Goal: Task Accomplishment & Management: Manage account settings

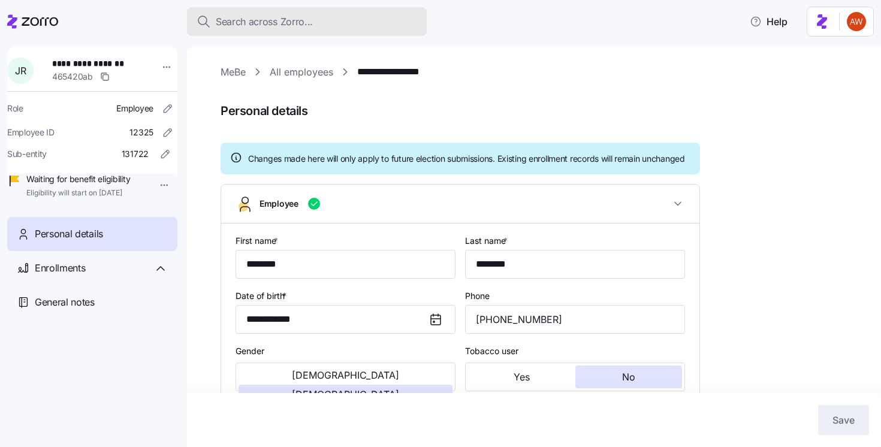
scroll to position [347, 0]
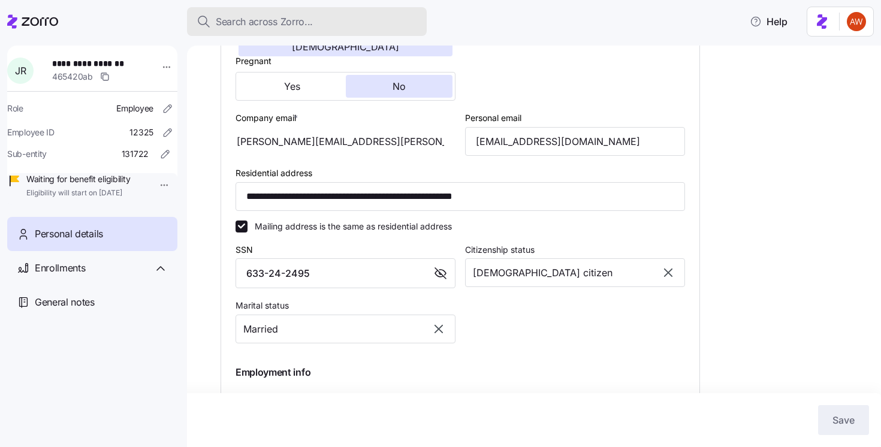
click at [262, 19] on span "Search across Zorro..." at bounding box center [264, 21] width 97 height 15
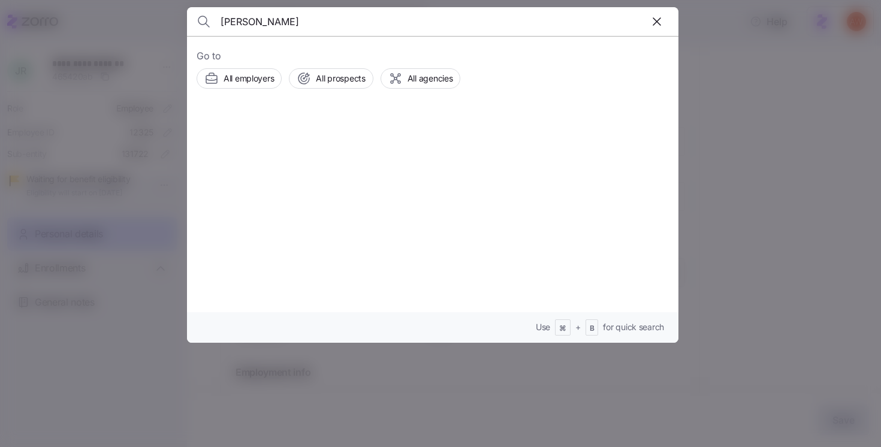
type input "[PERSON_NAME]"
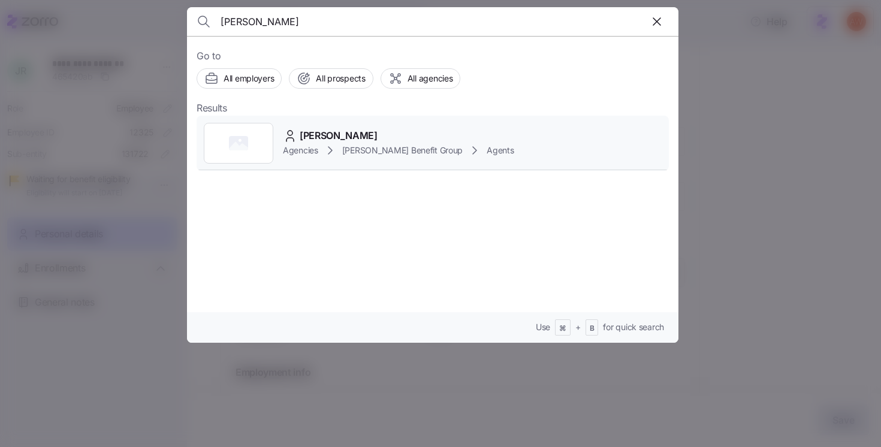
click at [315, 131] on span "[PERSON_NAME]" at bounding box center [339, 135] width 78 height 15
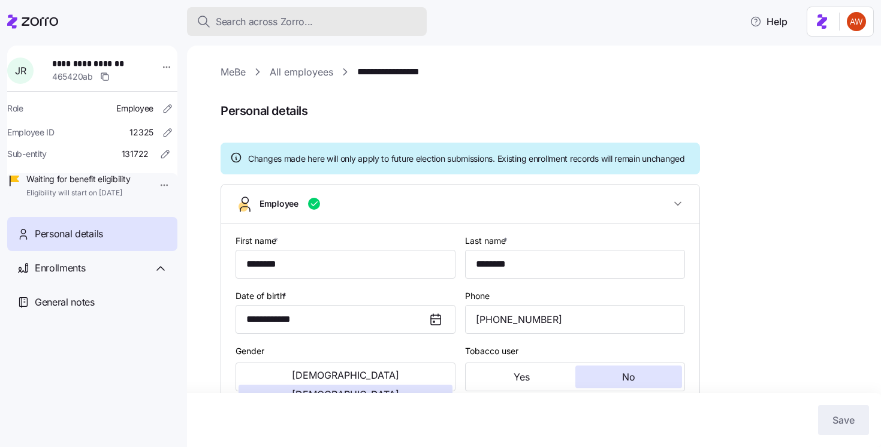
click at [300, 20] on span "Search across Zorro..." at bounding box center [264, 21] width 97 height 15
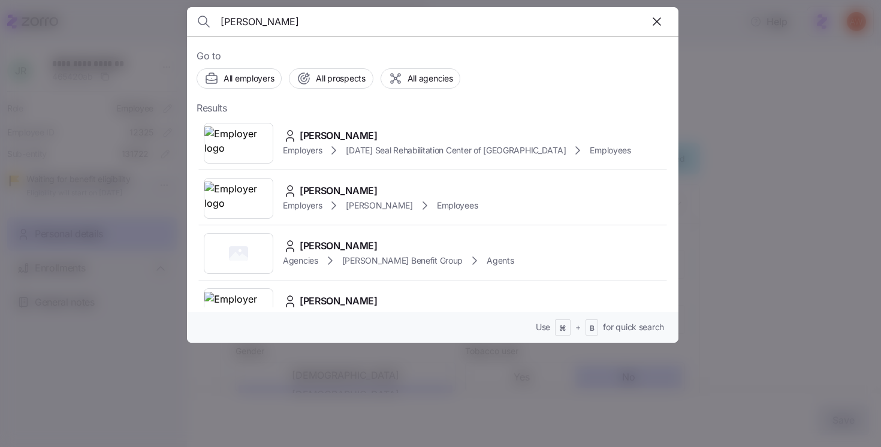
type input "[PERSON_NAME]"
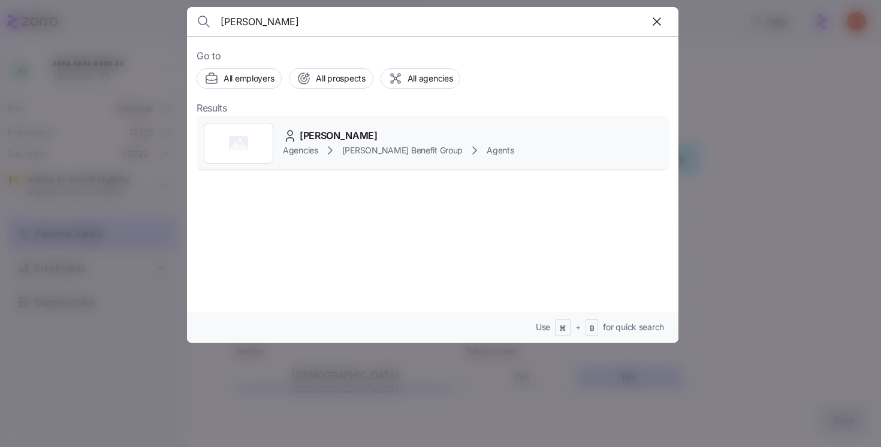
click at [313, 132] on span "[PERSON_NAME]" at bounding box center [339, 135] width 78 height 15
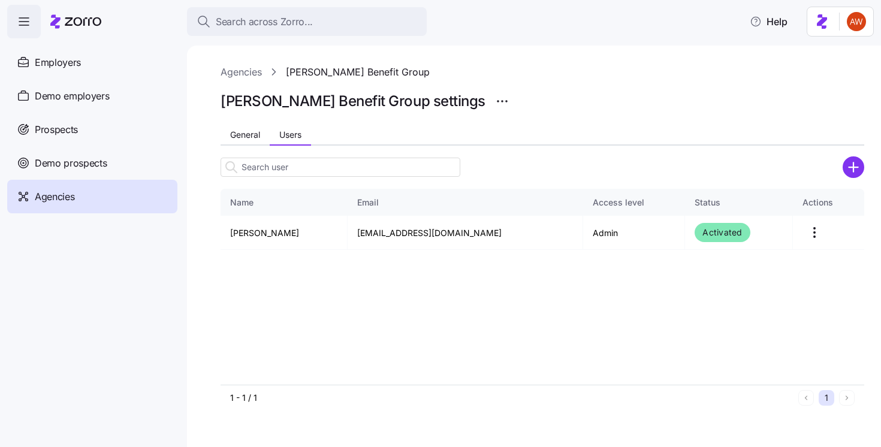
click at [243, 72] on link "Agencies" at bounding box center [240, 72] width 41 height 15
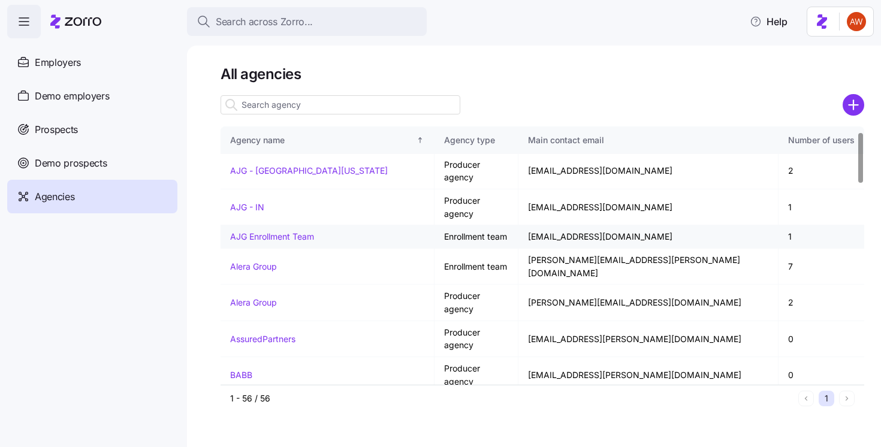
scroll to position [25, 0]
click at [294, 398] on link "[PERSON_NAME] Benefit Group" at bounding box center [292, 403] width 125 height 10
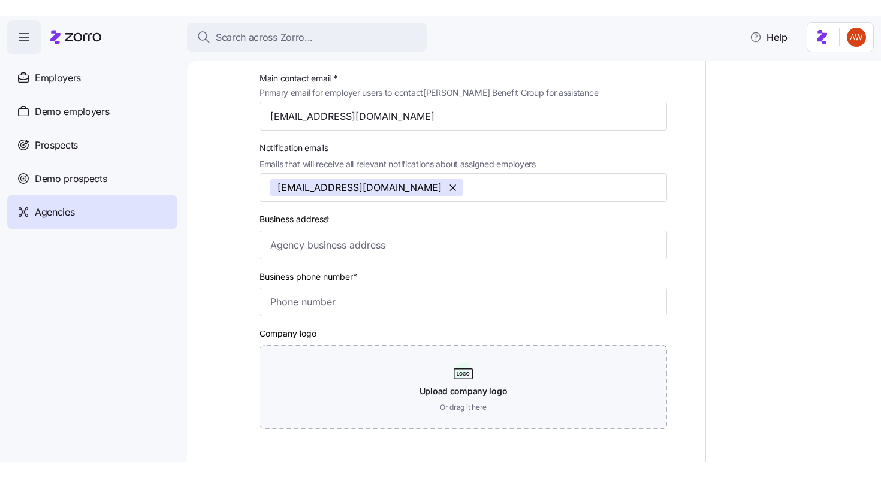
scroll to position [232, 0]
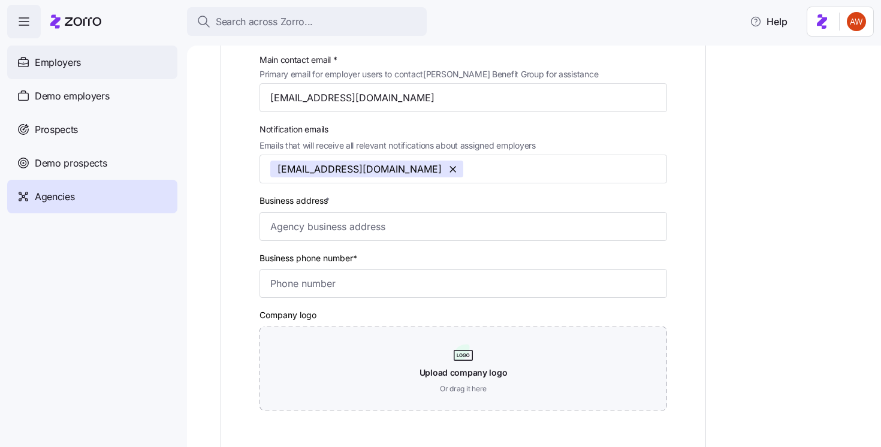
click at [94, 73] on div "Employers" at bounding box center [92, 63] width 170 height 34
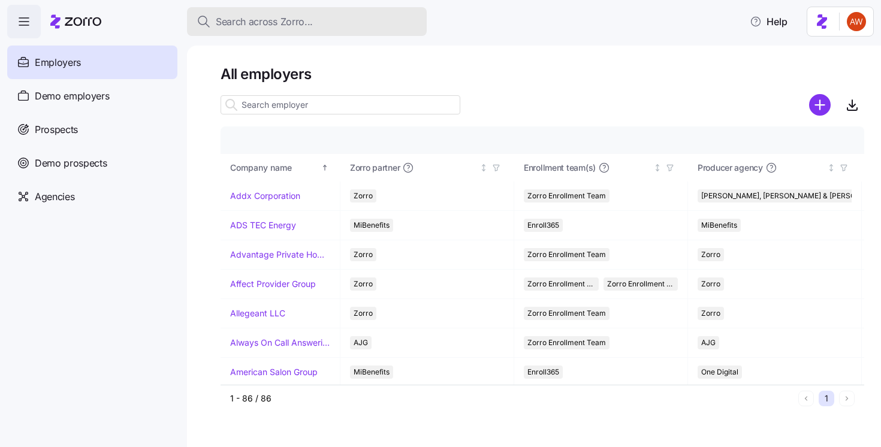
click at [303, 29] on button "Search across Zorro..." at bounding box center [307, 21] width 240 height 29
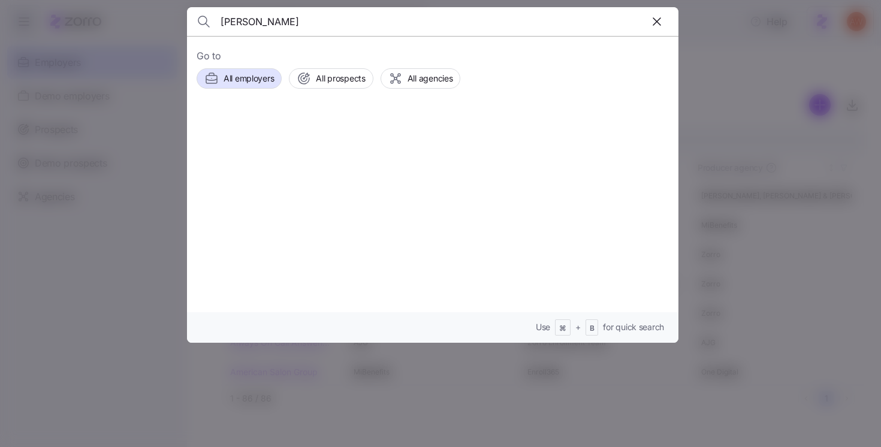
type input "[PERSON_NAME]"
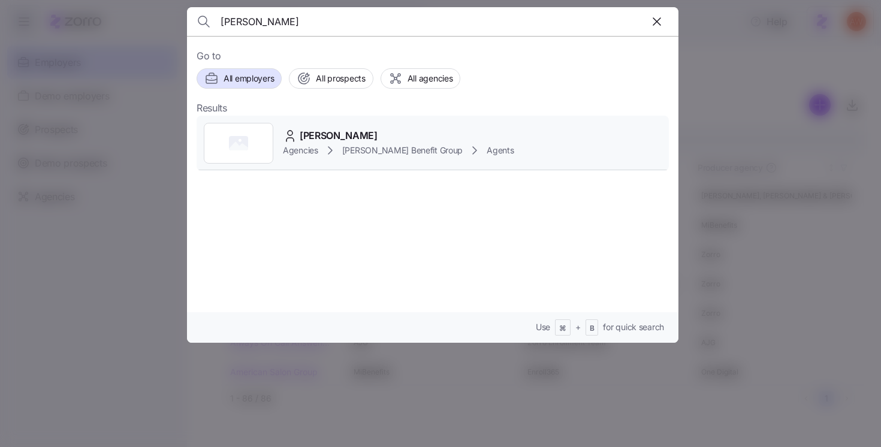
click at [315, 128] on span "[PERSON_NAME]" at bounding box center [339, 135] width 78 height 15
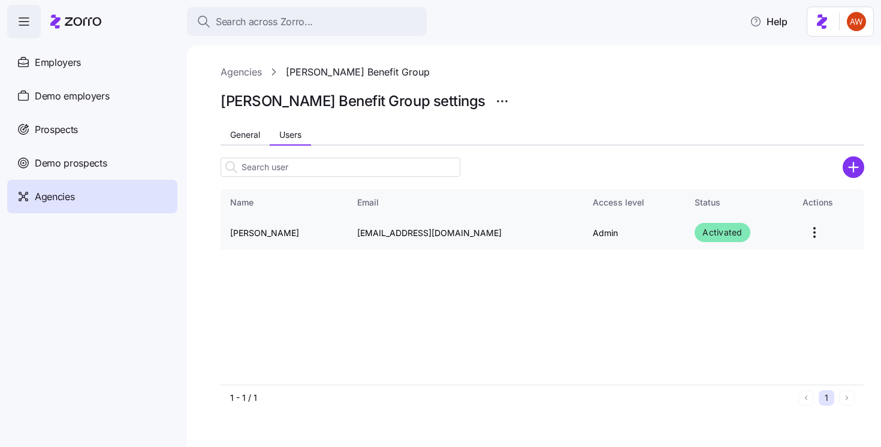
click at [262, 232] on td "[PERSON_NAME]" at bounding box center [283, 233] width 127 height 34
click at [797, 231] on html "Search across Zorro... Help Employers Demo employers Prospects Demo prospects A…" at bounding box center [440, 220] width 881 height 440
click at [525, 268] on html "Search across Zorro... Help Employers Demo employers Prospects Demo prospects A…" at bounding box center [440, 220] width 881 height 440
click at [297, 102] on h1 "[PERSON_NAME] Benefit Group settings" at bounding box center [352, 101] width 265 height 19
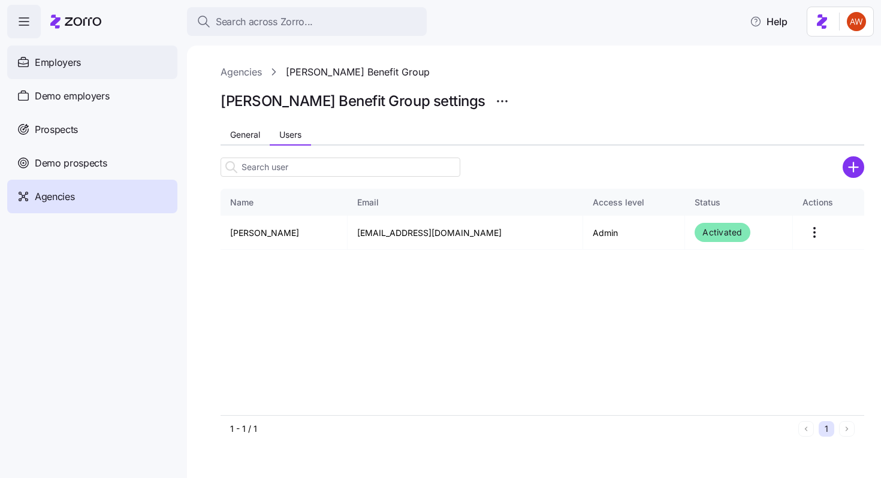
click at [95, 63] on div "Employers" at bounding box center [92, 63] width 170 height 34
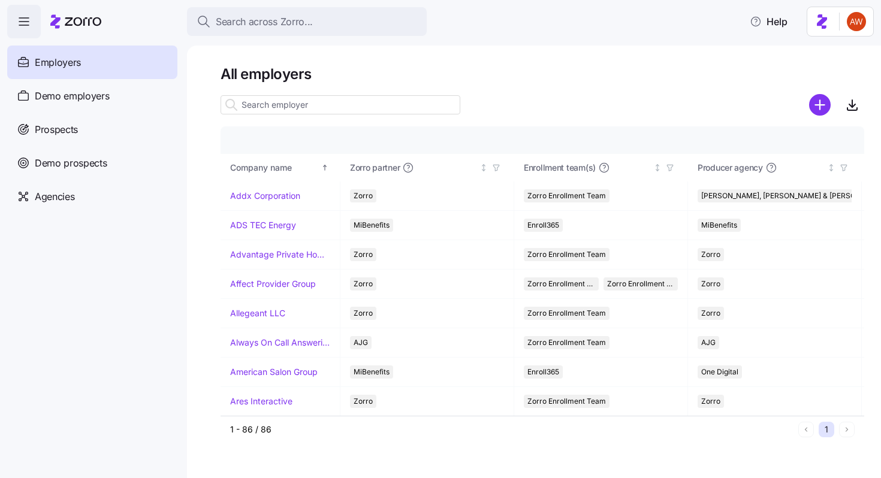
click at [262, 104] on input at bounding box center [340, 104] width 240 height 19
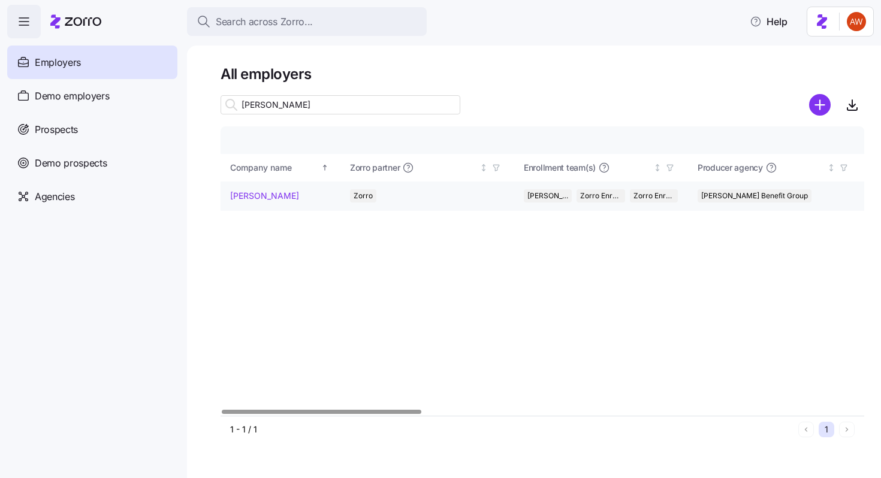
type input "[PERSON_NAME]"
click at [261, 191] on link "[PERSON_NAME]" at bounding box center [264, 196] width 69 height 12
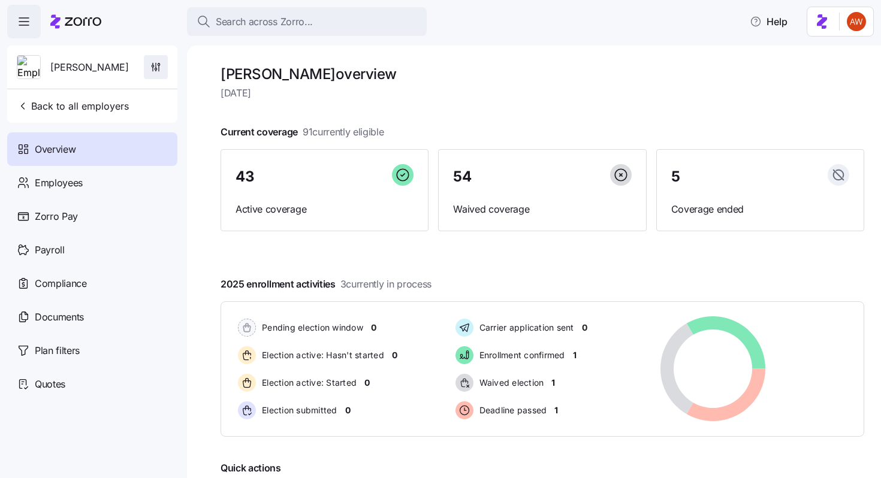
click at [161, 64] on icon "button" at bounding box center [156, 67] width 12 height 12
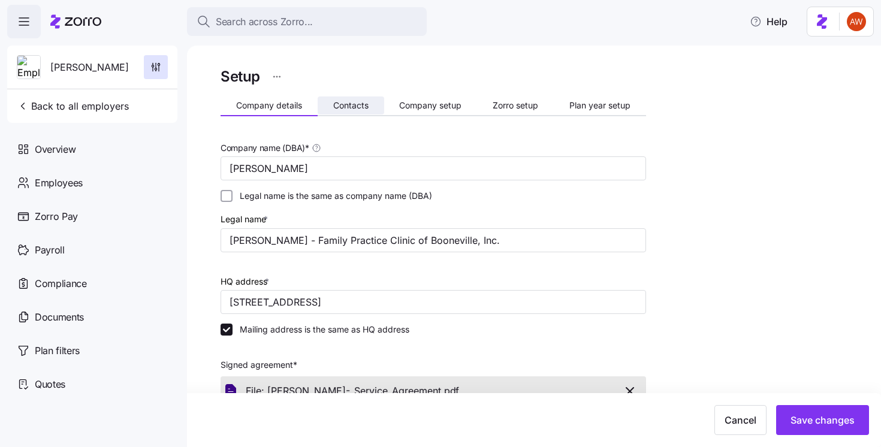
click at [349, 98] on button "Contacts" at bounding box center [351, 105] width 67 height 18
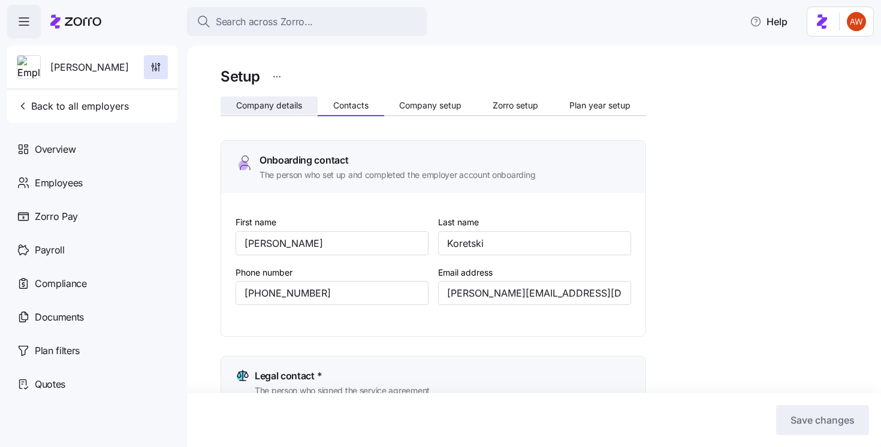
click at [280, 110] on span "Company details" at bounding box center [269, 105] width 66 height 8
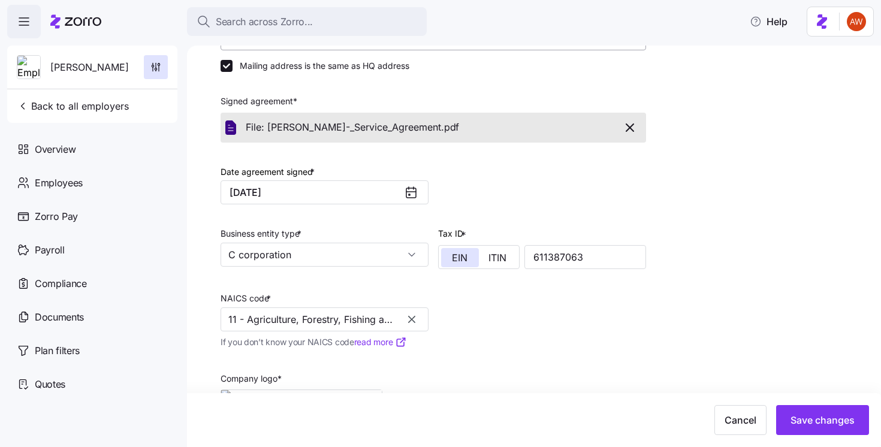
scroll to position [370, 0]
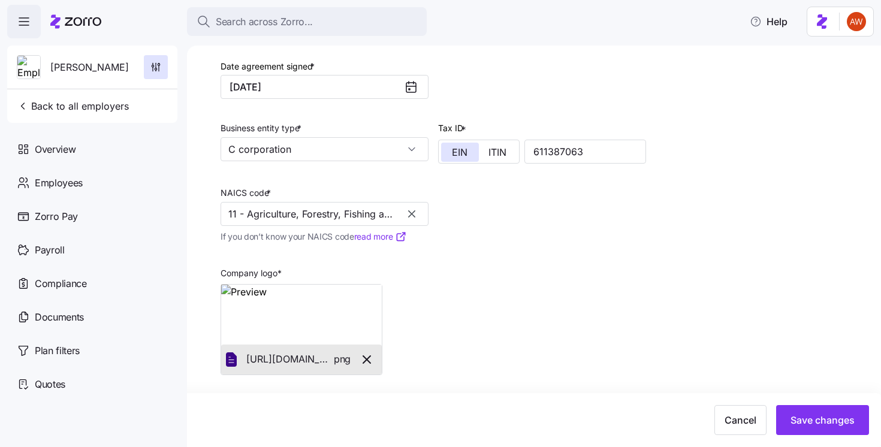
click at [363, 234] on link "read more" at bounding box center [380, 237] width 53 height 12
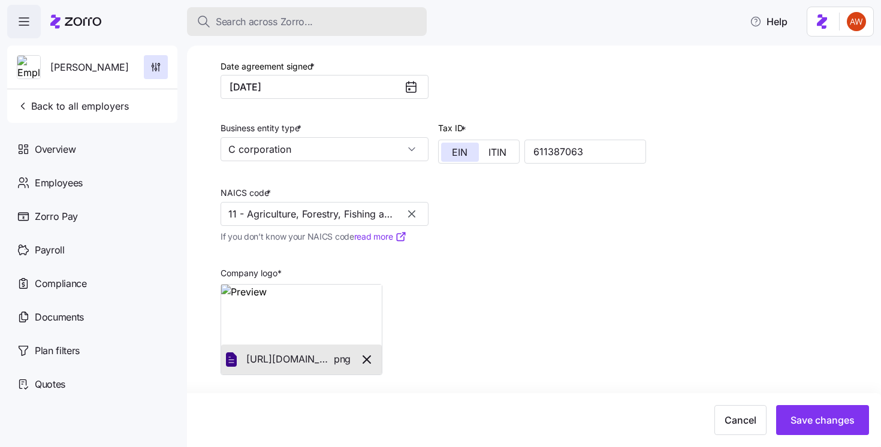
click at [322, 22] on div "Search across Zorro..." at bounding box center [307, 21] width 220 height 15
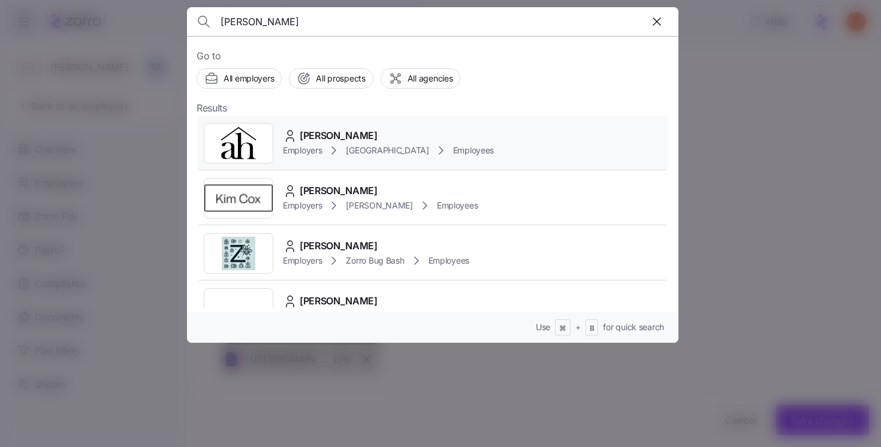
type input "[PERSON_NAME]"
click at [328, 134] on span "[PERSON_NAME]" at bounding box center [339, 135] width 78 height 15
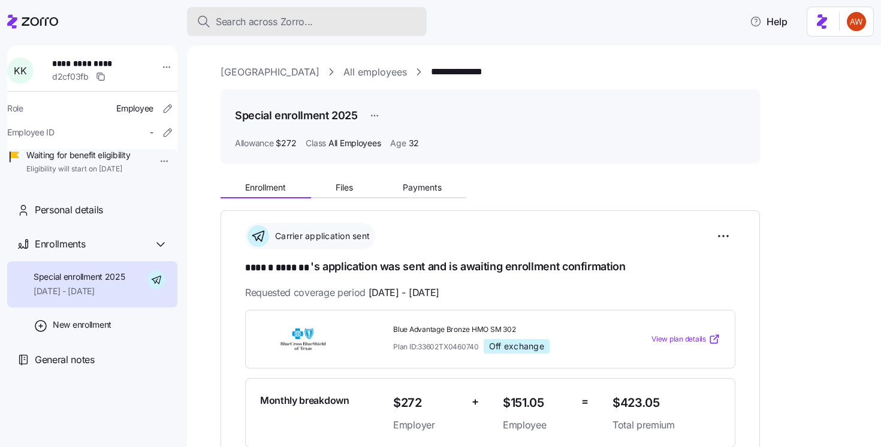
click at [262, 29] on button "Search across Zorro..." at bounding box center [307, 21] width 240 height 29
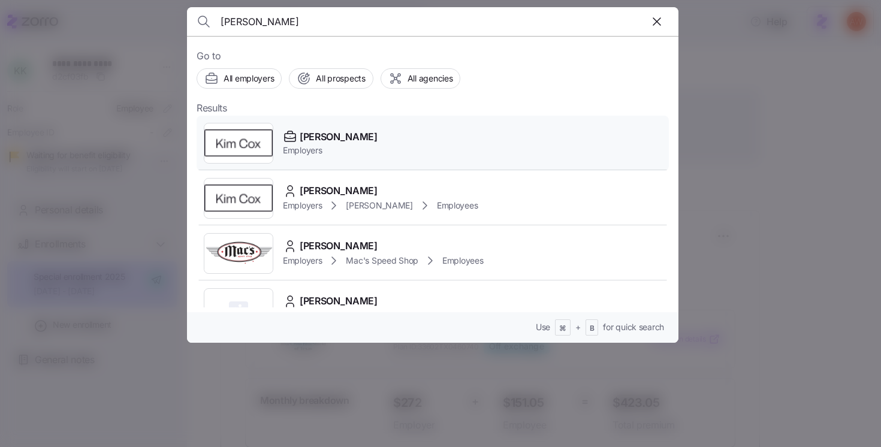
type input "[PERSON_NAME]"
click at [318, 135] on span "[PERSON_NAME]" at bounding box center [339, 136] width 78 height 15
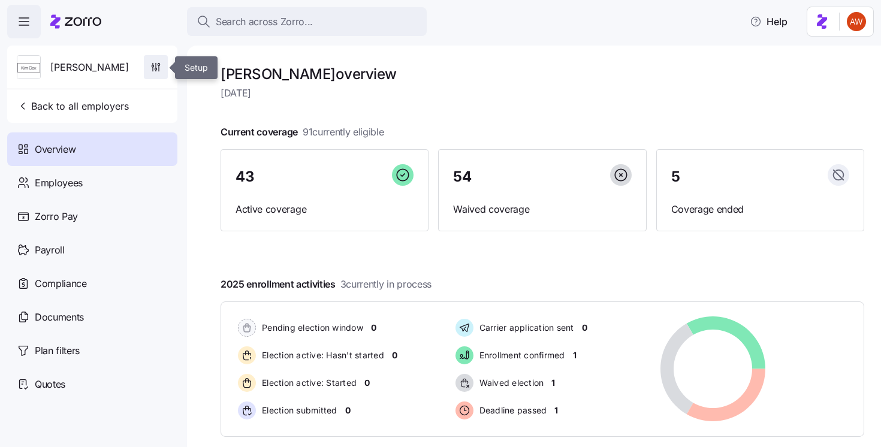
click at [147, 75] on span "button" at bounding box center [155, 67] width 23 height 23
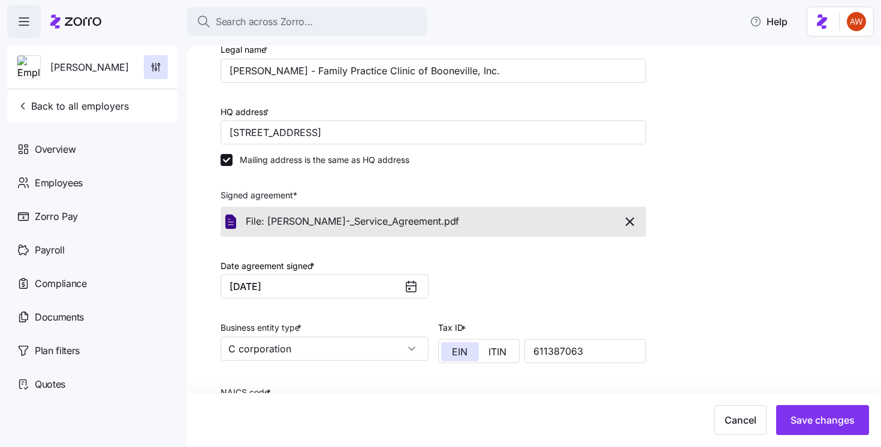
scroll to position [370, 0]
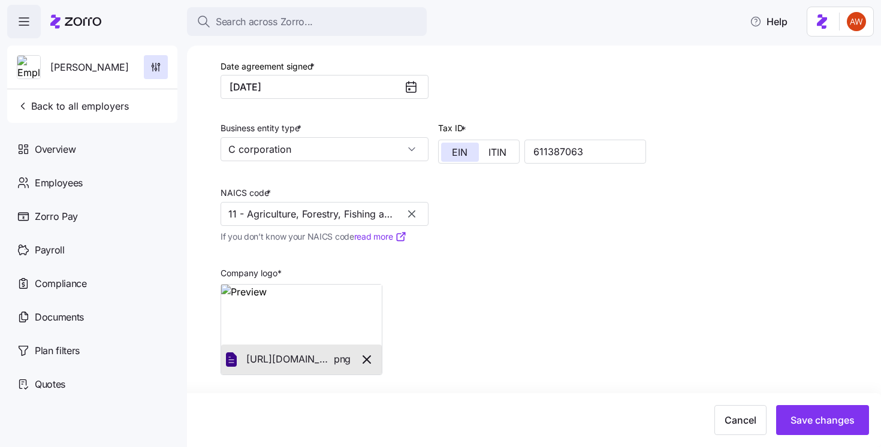
click at [381, 237] on link "read more" at bounding box center [380, 237] width 53 height 12
click at [355, 214] on input "11 - Agriculture, Forestry, Fishing and Hunting" at bounding box center [324, 214] width 208 height 24
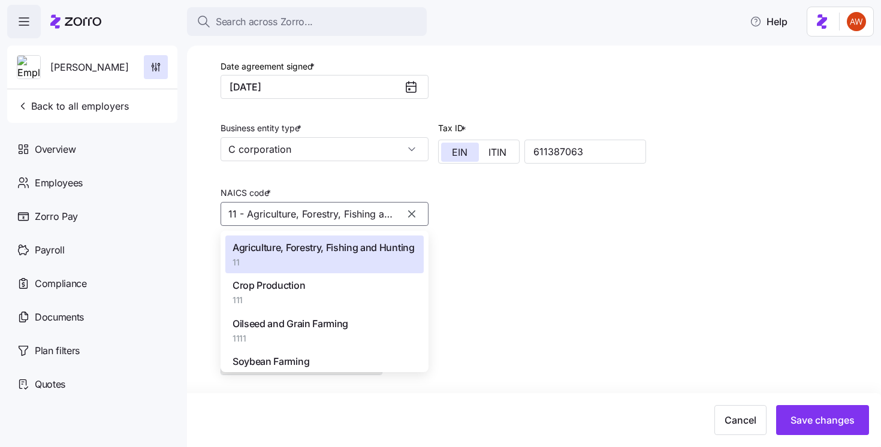
click at [407, 212] on icon "button" at bounding box center [412, 214] width 12 height 12
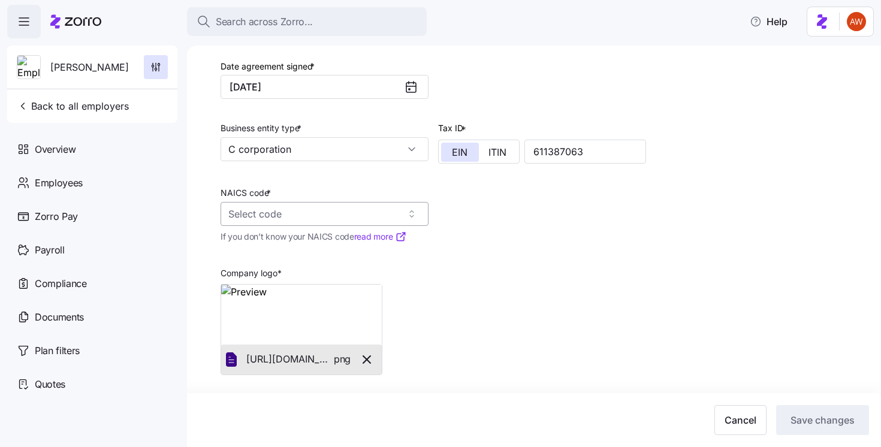
click at [382, 217] on input "NAICS code *" at bounding box center [324, 214] width 208 height 24
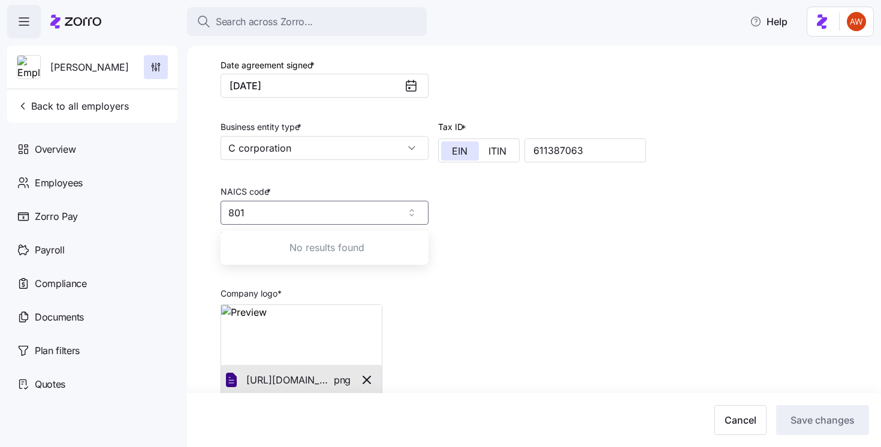
scroll to position [0, 0]
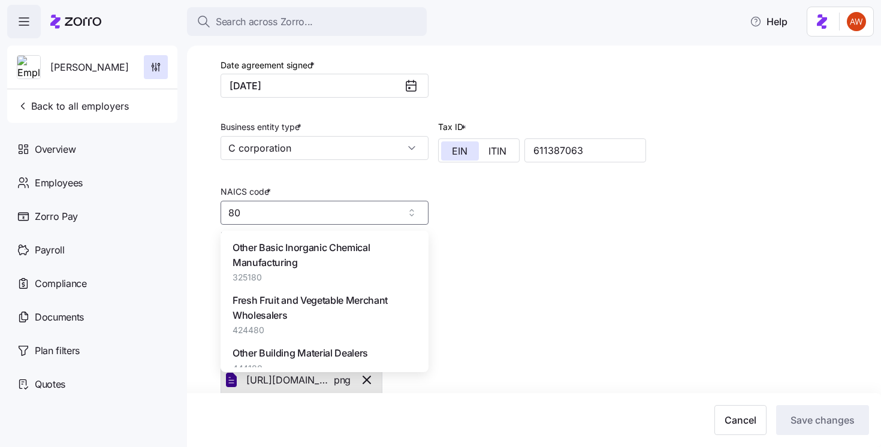
type input "8"
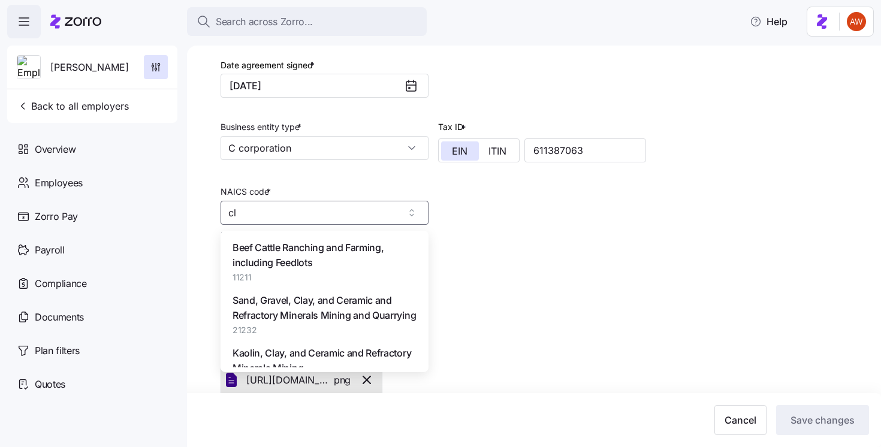
type input "c"
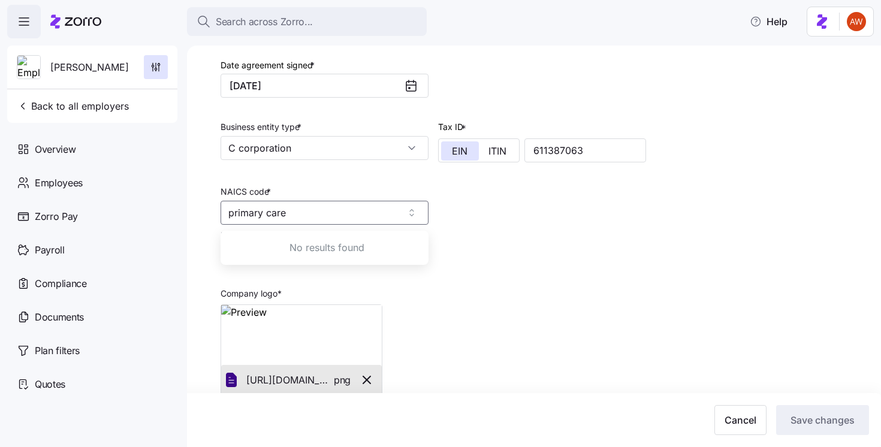
type input "primary care"
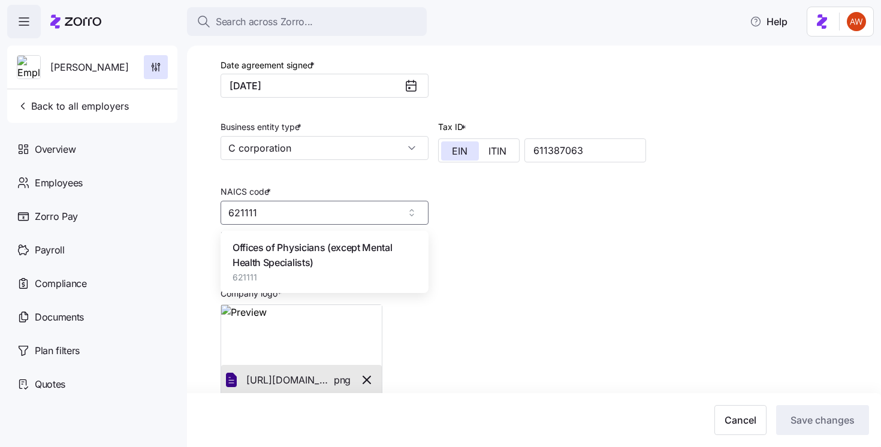
type input "621111"
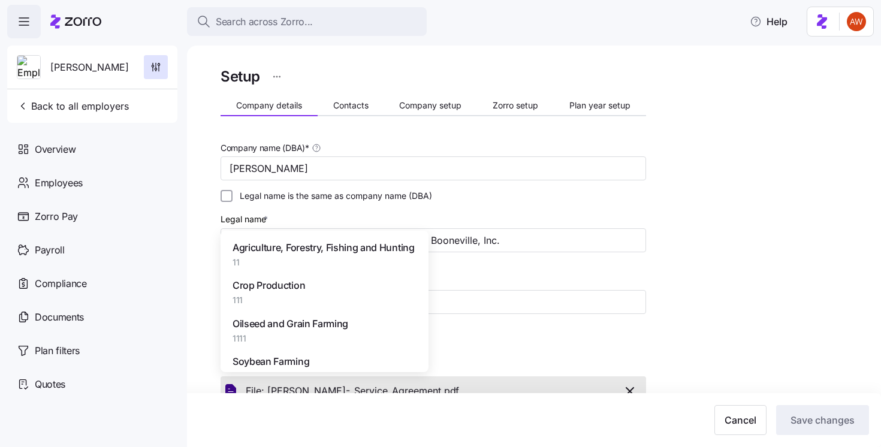
scroll to position [370, 0]
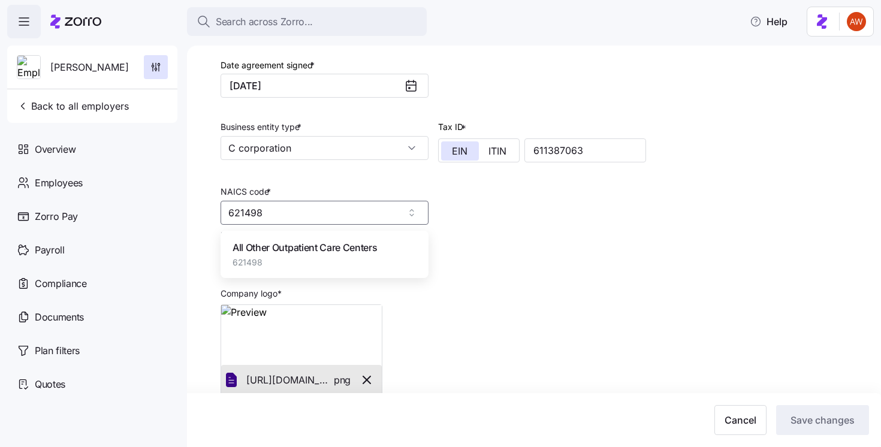
click at [340, 250] on span "All Other Outpatient Care Centers" at bounding box center [304, 247] width 144 height 15
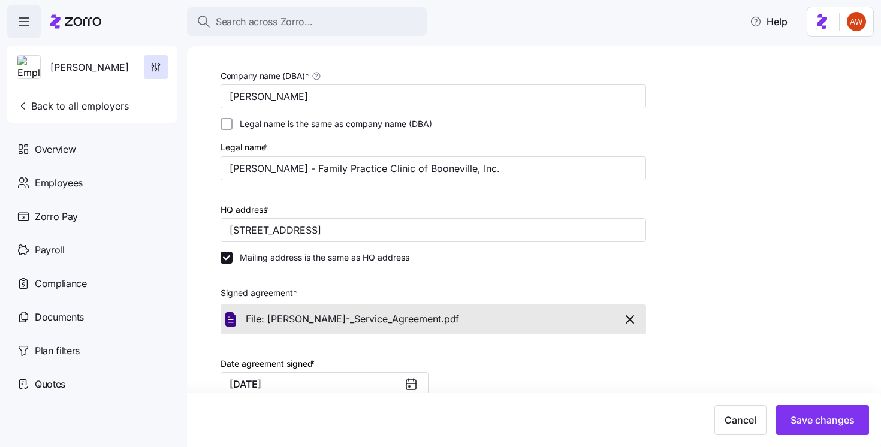
scroll to position [0, 0]
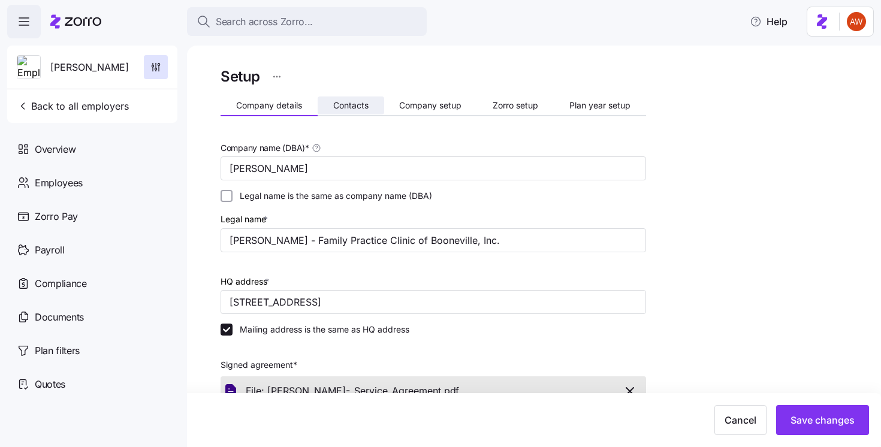
type input "621498 - All Other Outpatient Care Centers"
click at [359, 98] on button "Contacts" at bounding box center [351, 105] width 67 height 18
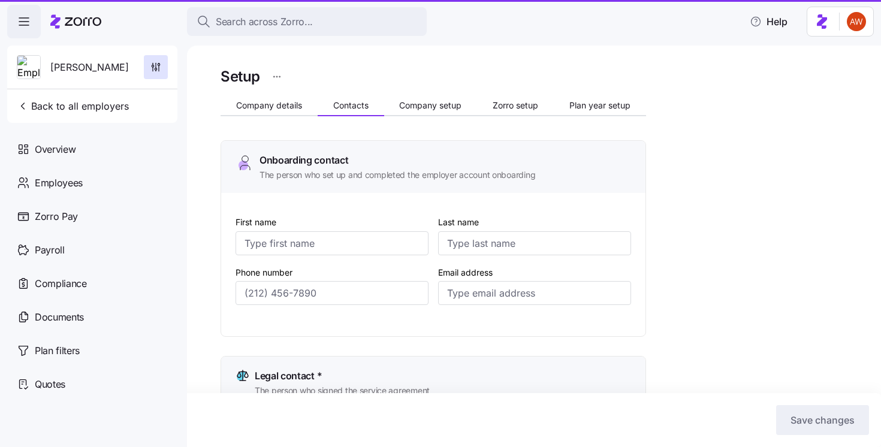
type input "[PERSON_NAME]"
type input "Koretski"
type input "[PERSON_NAME][EMAIL_ADDRESS][DOMAIN_NAME]"
type input "[PERSON_NAME]"
type input "Koretski"
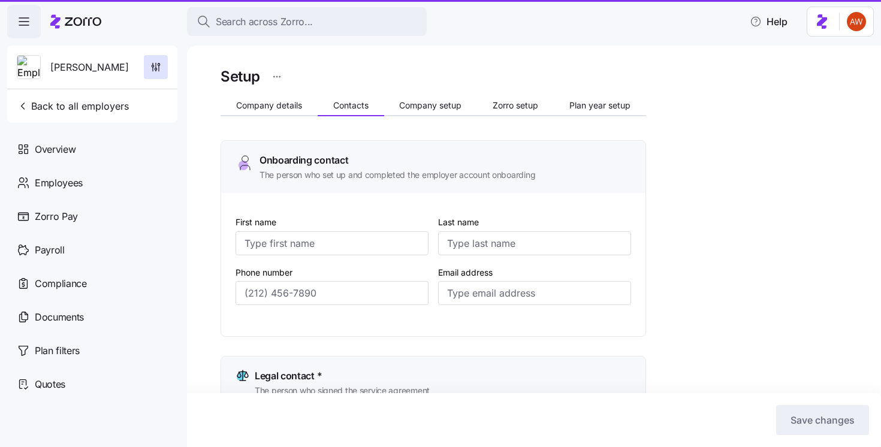
type input "[PERSON_NAME][EMAIL_ADDRESS][DOMAIN_NAME]"
type input "[PERSON_NAME]"
type input "Koretski"
type input "[PERSON_NAME][EMAIL_ADDRESS][DOMAIN_NAME]"
type input "[PERSON_NAME]"
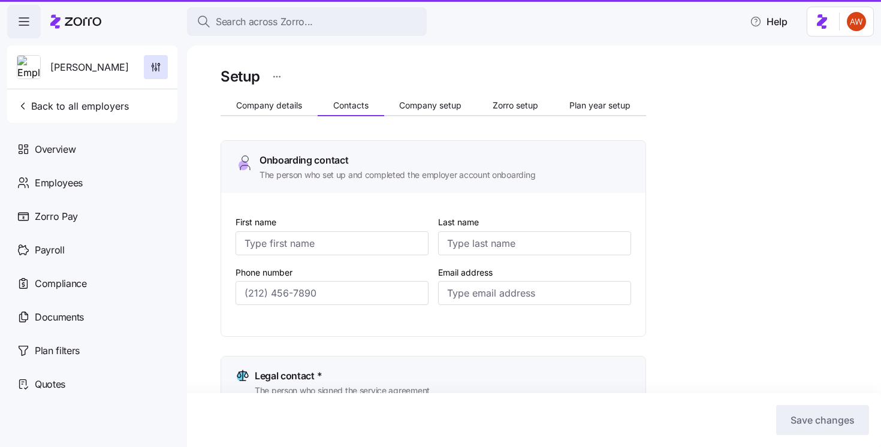
type input "Koretski"
type input "[PERSON_NAME][EMAIL_ADDRESS][DOMAIN_NAME]"
type input "[PHONE_NUMBER]"
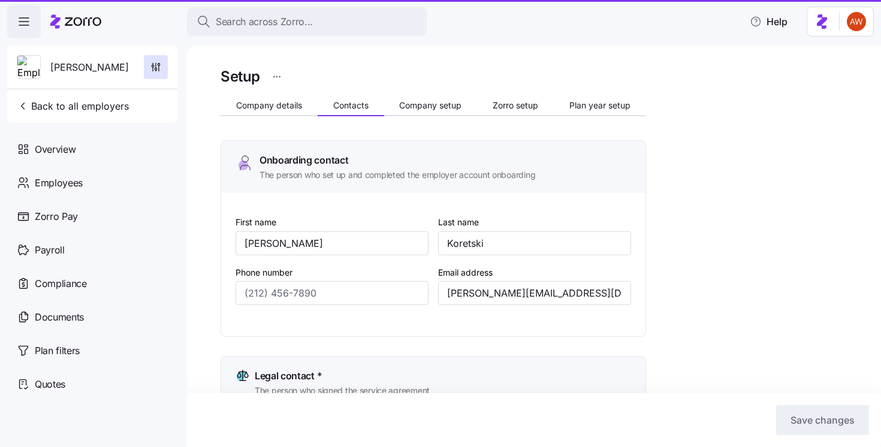
type input "[PHONE_NUMBER]"
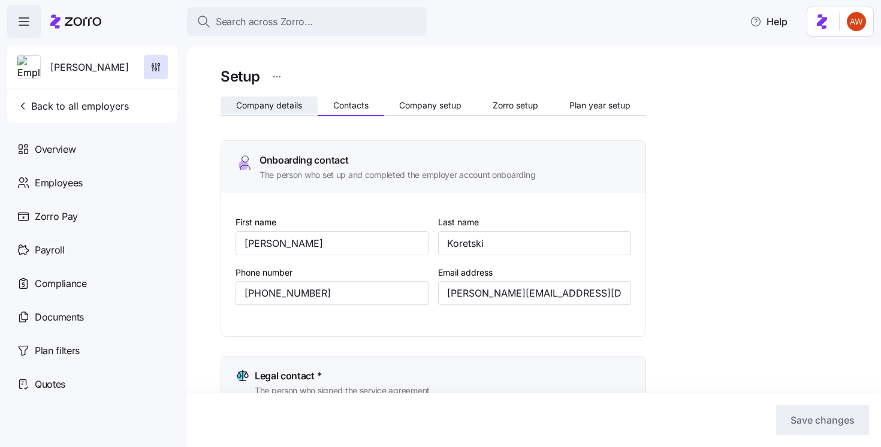
click at [288, 111] on button "Company details" at bounding box center [268, 105] width 97 height 18
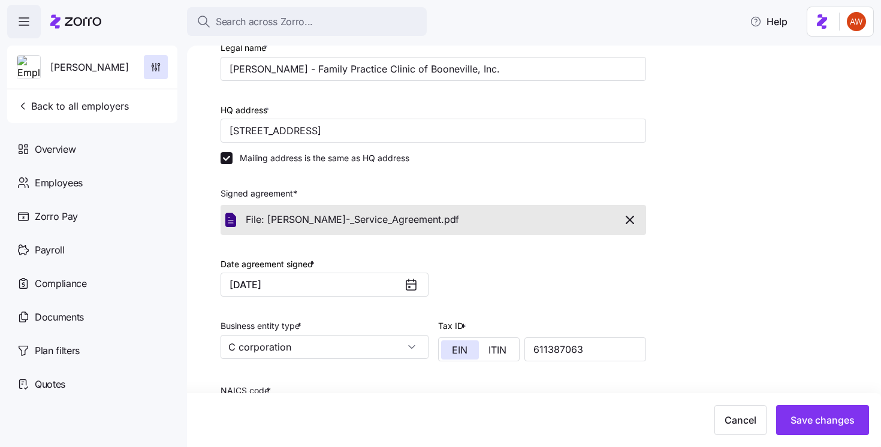
scroll to position [370, 0]
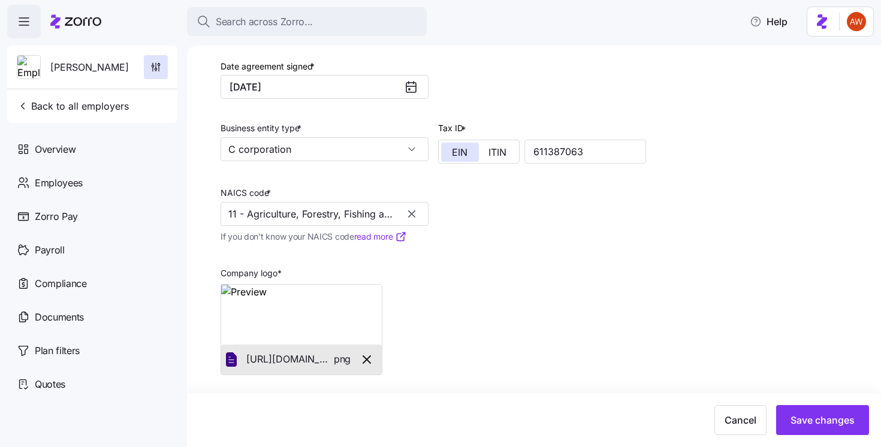
click at [409, 215] on icon "button" at bounding box center [412, 214] width 12 height 12
click at [376, 213] on input "NAICS code *" at bounding box center [324, 214] width 208 height 24
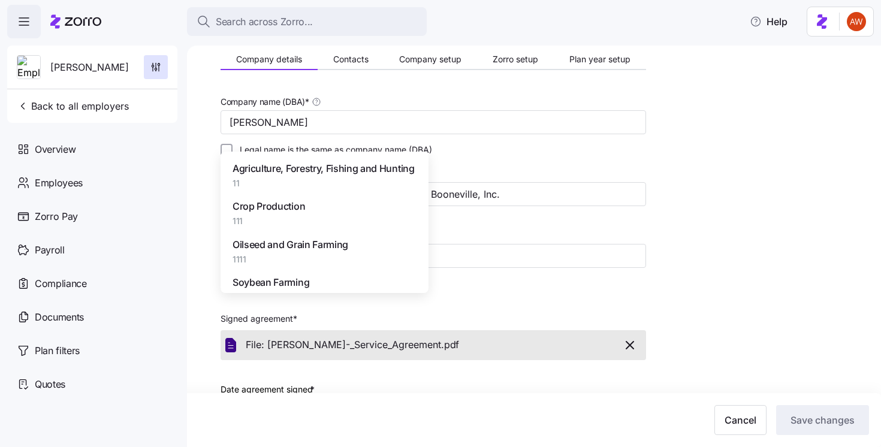
scroll to position [0, 0]
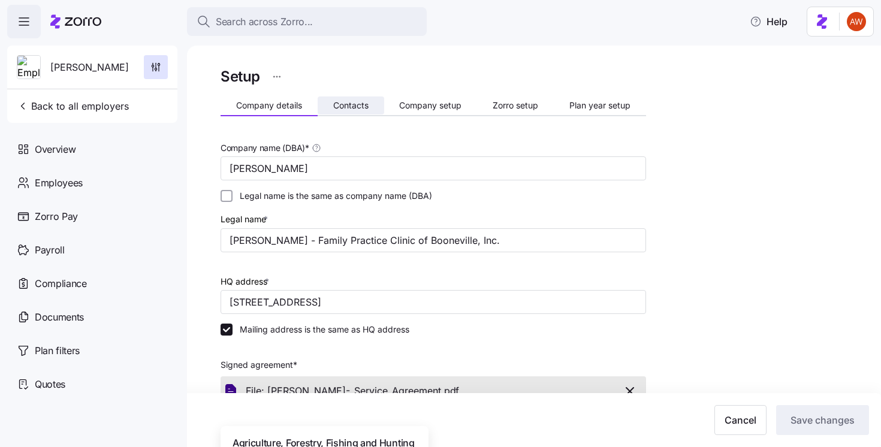
click at [365, 102] on span "Contacts" at bounding box center [350, 105] width 35 height 8
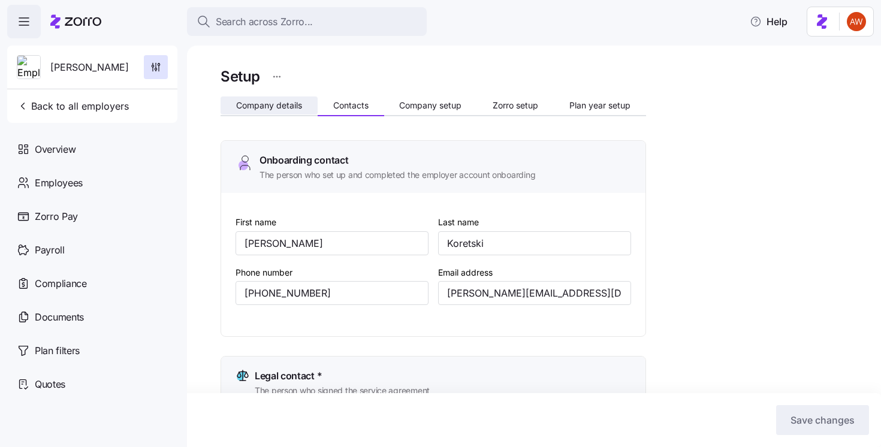
click at [248, 111] on button "Company details" at bounding box center [268, 105] width 97 height 18
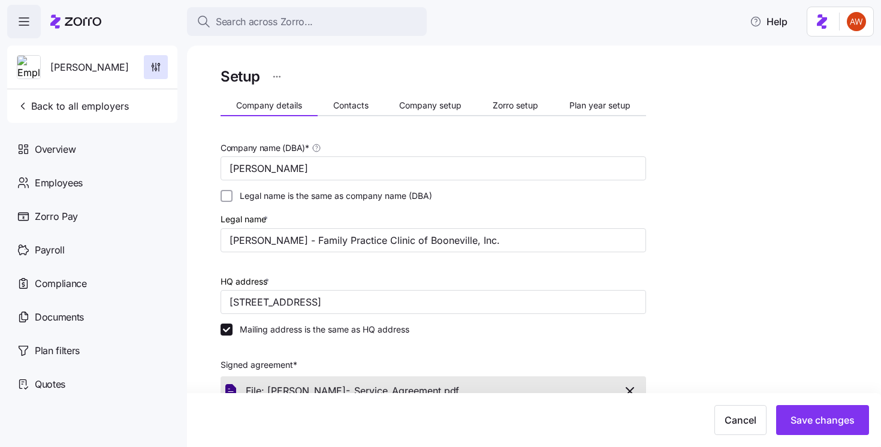
scroll to position [370, 0]
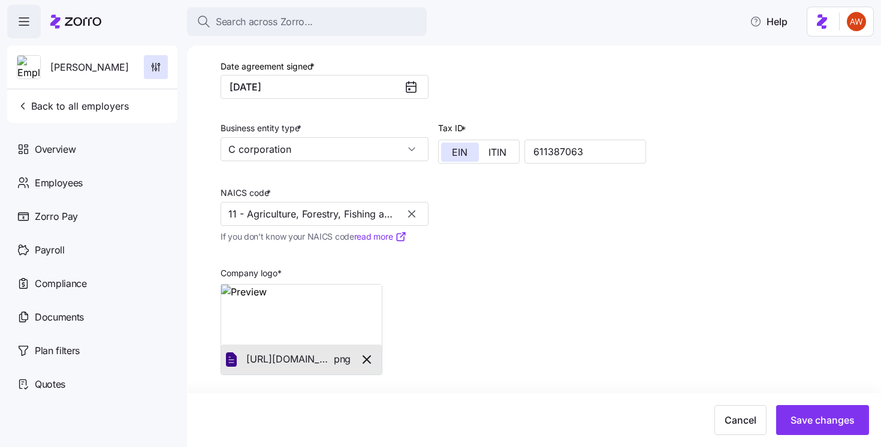
click at [415, 211] on icon "button" at bounding box center [412, 214] width 12 height 12
click at [361, 211] on input "NAICS code *" at bounding box center [324, 214] width 208 height 24
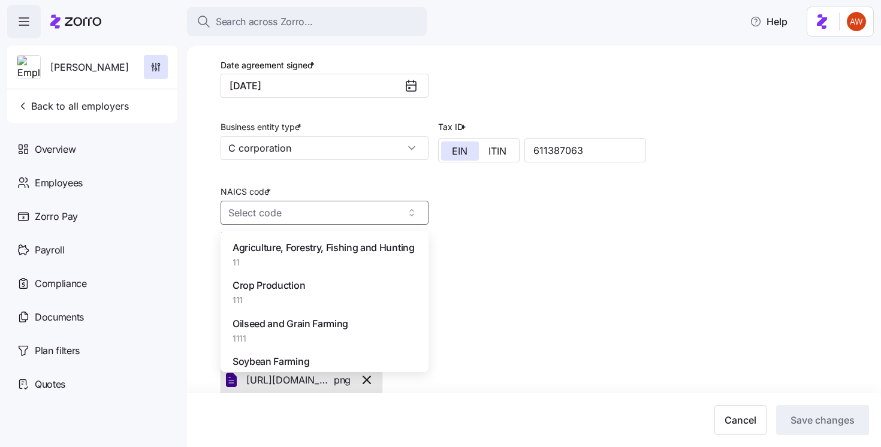
paste input "621498"
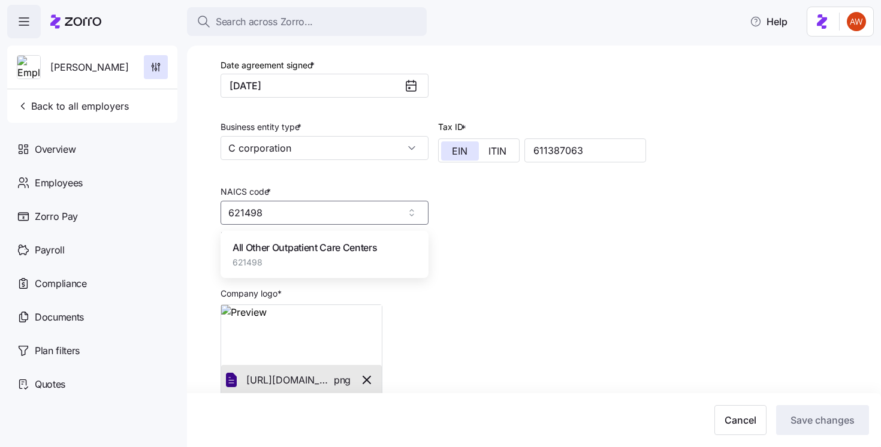
click at [397, 246] on div "All Other Outpatient Care Centers 621498" at bounding box center [324, 254] width 198 height 38
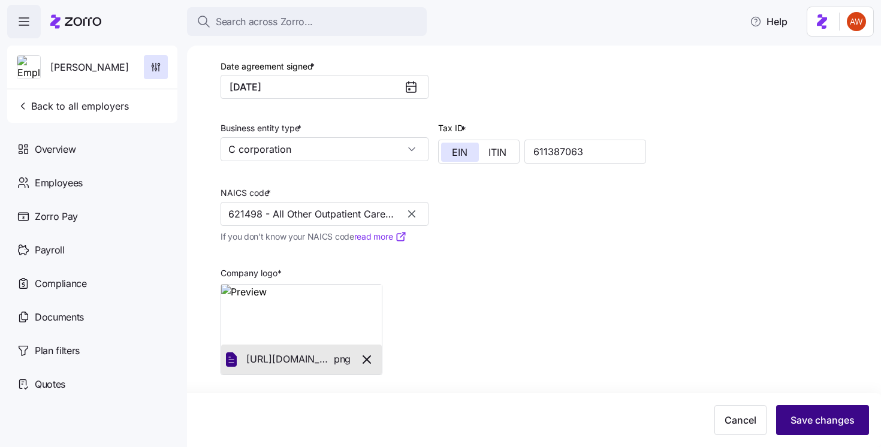
type input "621498 - All Other Outpatient Care Centers"
click at [848, 420] on span "Save changes" at bounding box center [822, 420] width 64 height 14
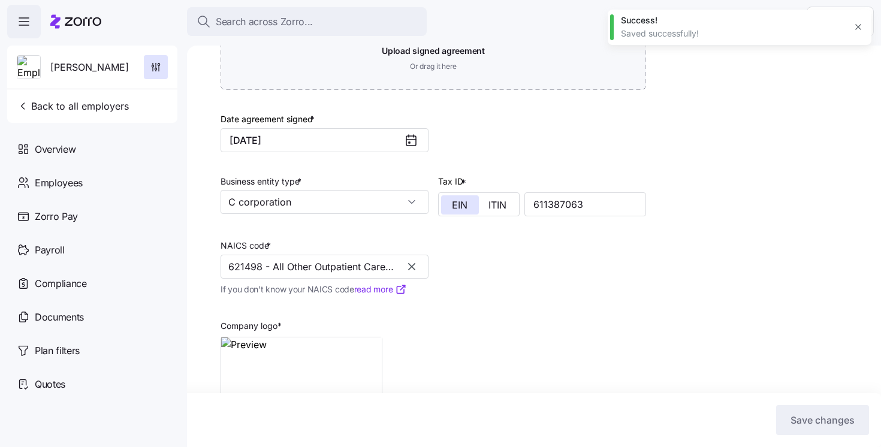
scroll to position [425, 0]
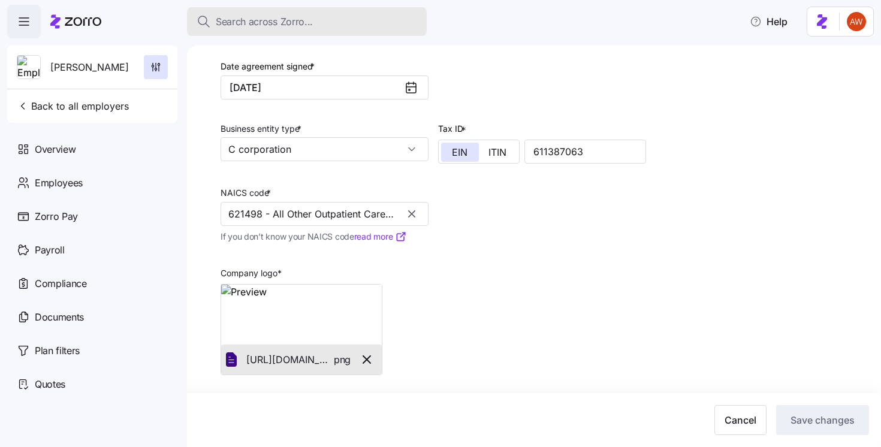
click at [308, 19] on span "Search across Zorro..." at bounding box center [264, 21] width 97 height 15
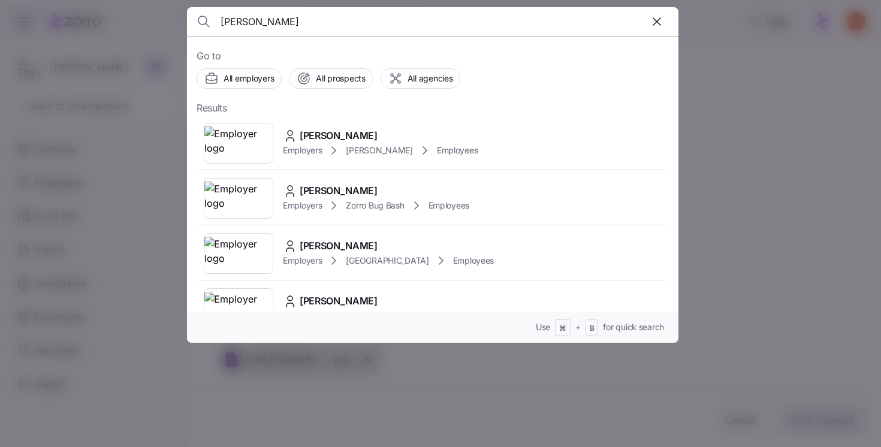
type input "[PERSON_NAME]"
click at [304, 140] on span "[PERSON_NAME]" at bounding box center [339, 135] width 78 height 15
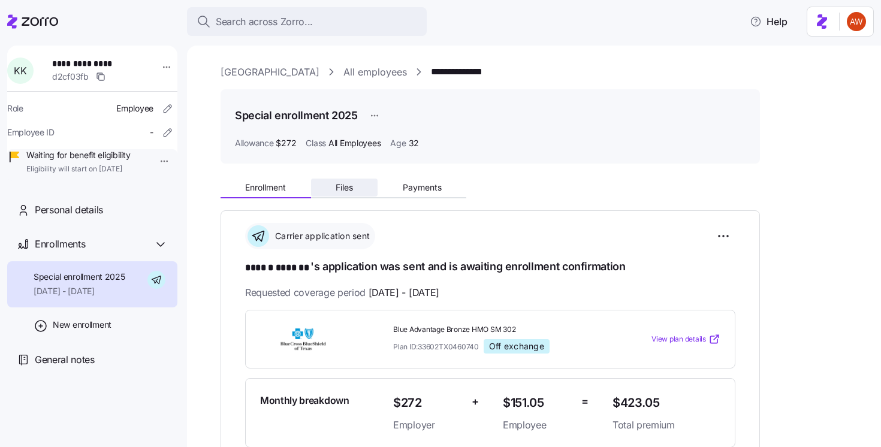
click at [328, 185] on button "Files" at bounding box center [344, 188] width 67 height 18
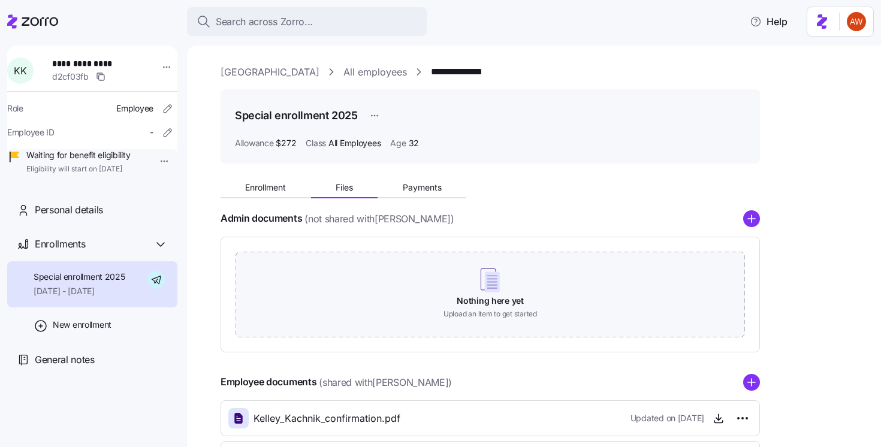
scroll to position [102, 0]
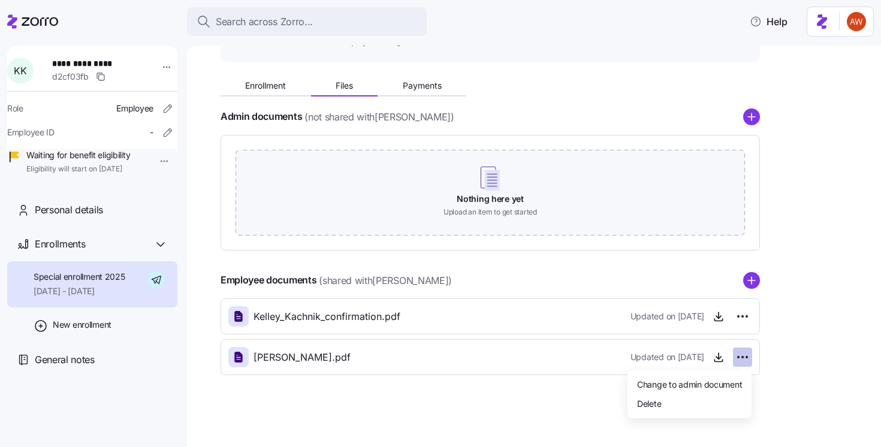
click at [746, 358] on html "**********" at bounding box center [440, 220] width 881 height 440
click at [652, 407] on span "Delete" at bounding box center [649, 403] width 24 height 12
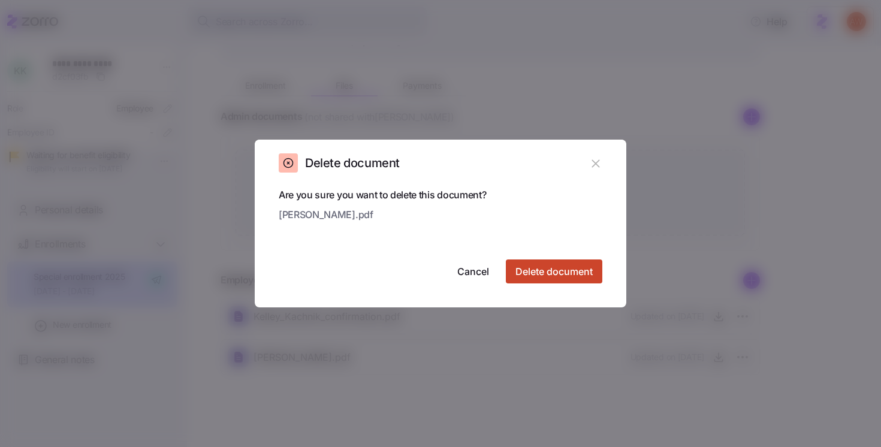
click at [560, 266] on span "Delete document" at bounding box center [553, 271] width 77 height 14
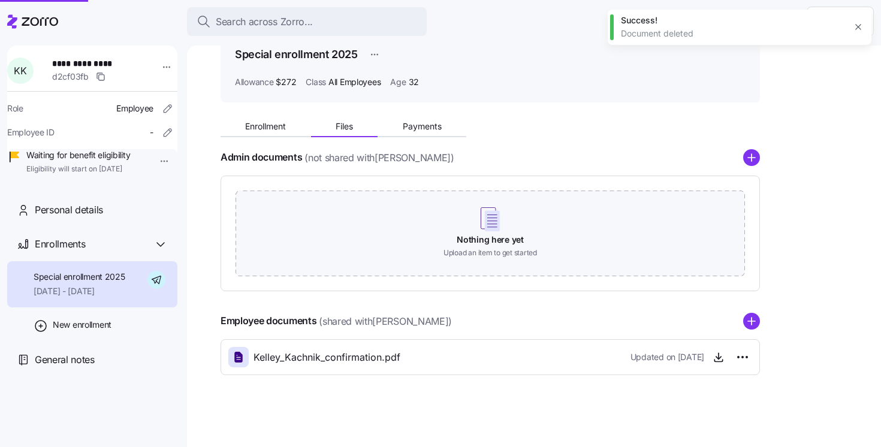
scroll to position [61, 0]
click at [752, 318] on circle "add icon" at bounding box center [751, 321] width 16 height 16
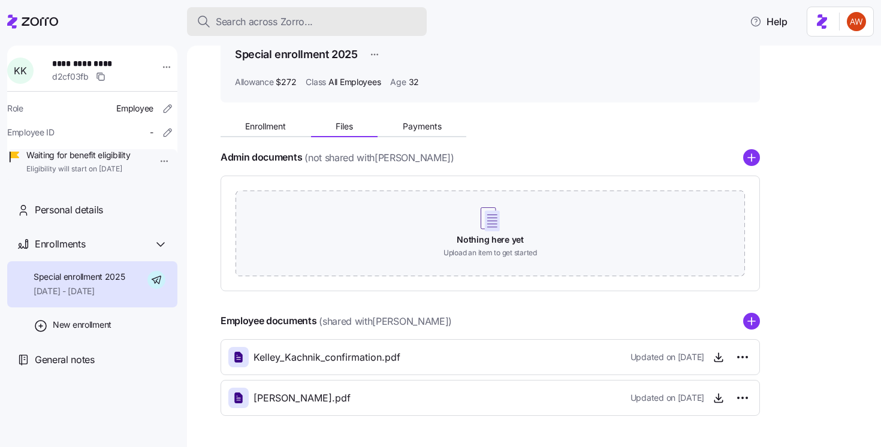
click at [291, 28] on span "Search across Zorro..." at bounding box center [264, 21] width 97 height 15
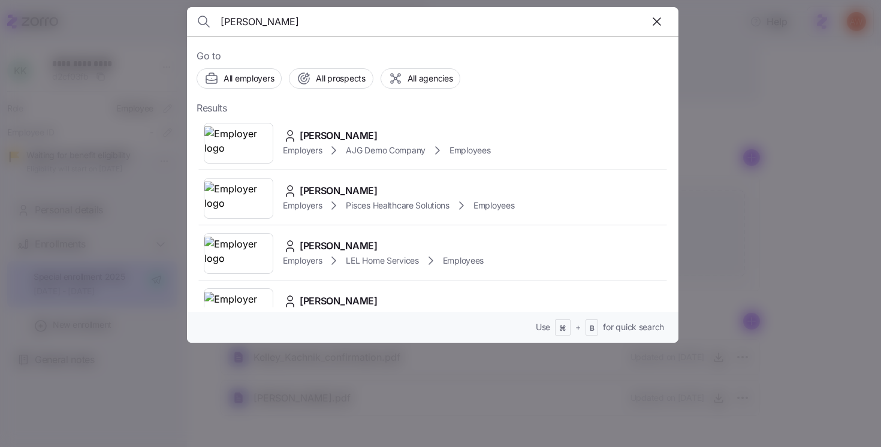
type input "jennifer richards"
click at [310, 141] on span "Jennifer Richards" at bounding box center [339, 135] width 78 height 15
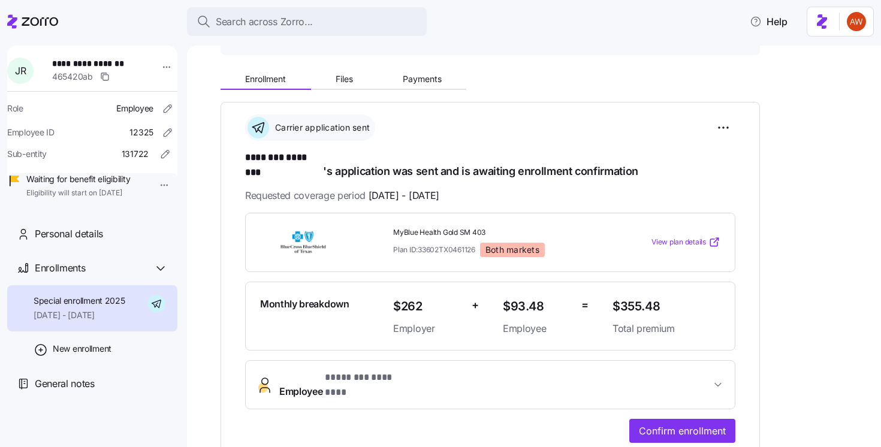
scroll to position [23, 0]
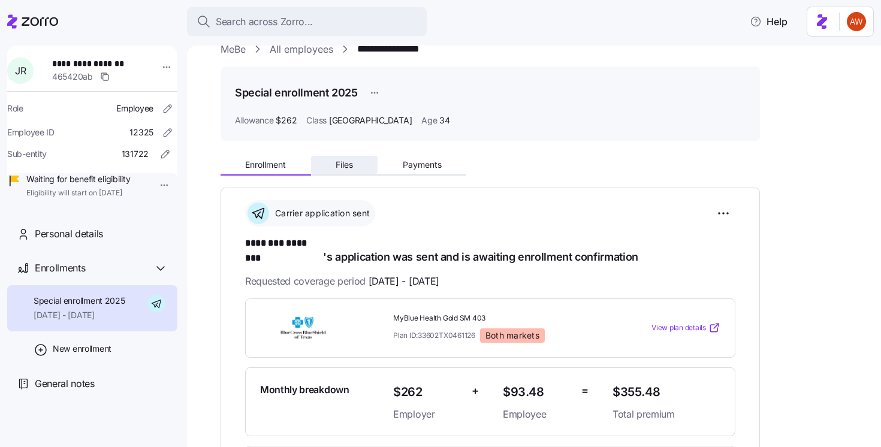
click at [349, 165] on span "Files" at bounding box center [343, 165] width 17 height 8
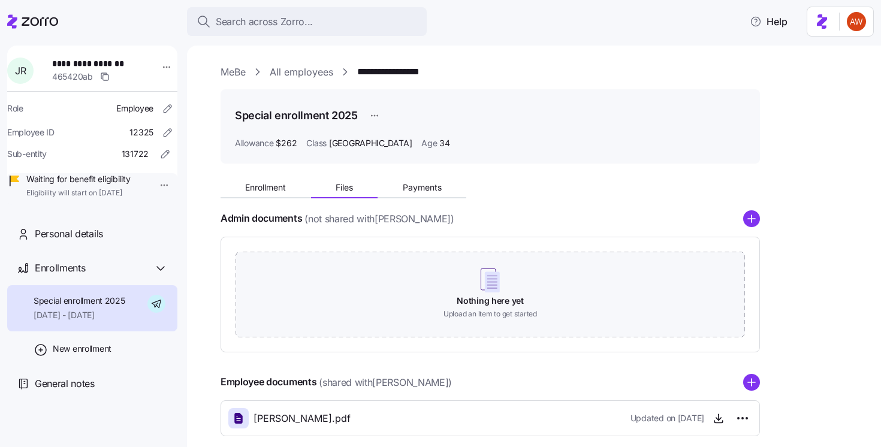
scroll to position [61, 0]
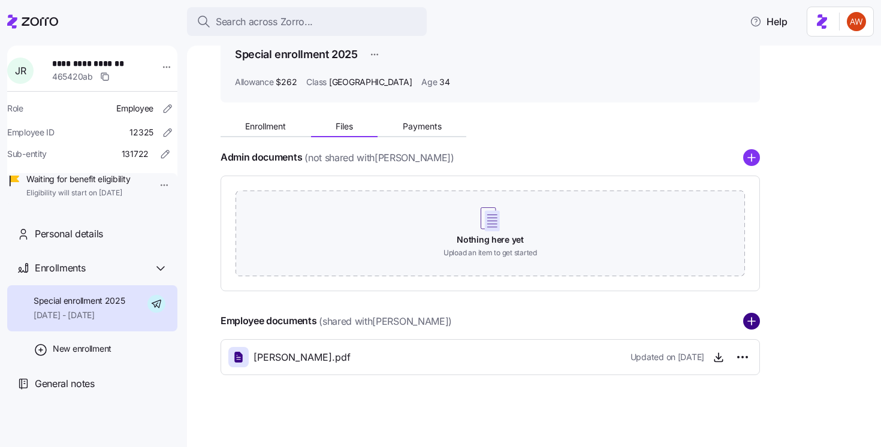
click at [750, 321] on icon "add icon" at bounding box center [751, 321] width 17 height 17
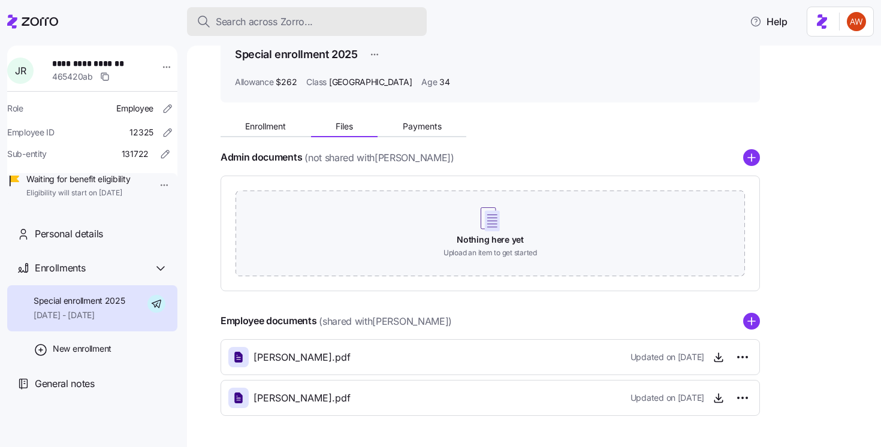
click at [302, 29] on span "Search across Zorro..." at bounding box center [264, 21] width 97 height 15
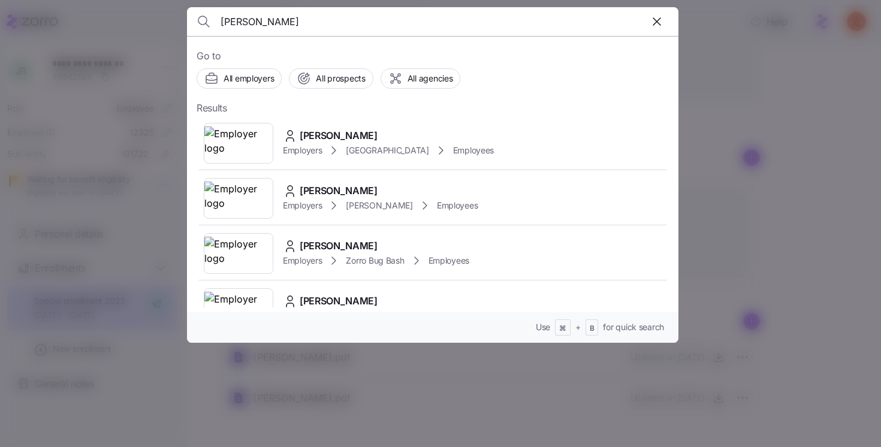
type input "[PERSON_NAME]"
click at [327, 132] on span "[PERSON_NAME]" at bounding box center [339, 135] width 78 height 15
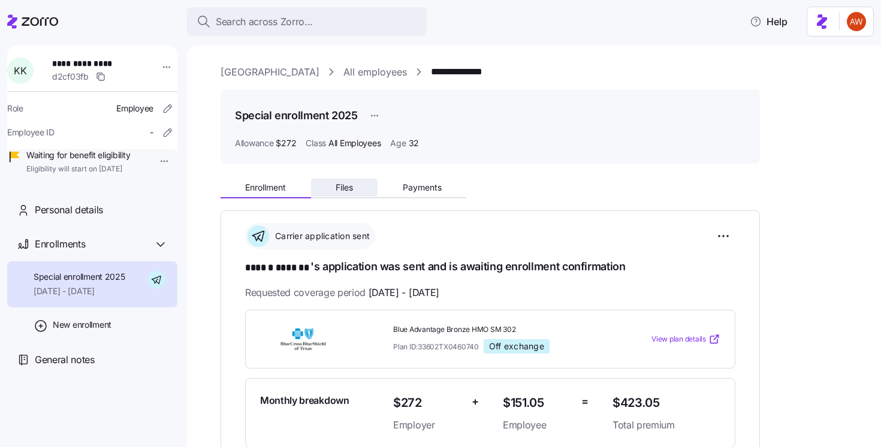
click at [350, 192] on button "Files" at bounding box center [344, 188] width 67 height 18
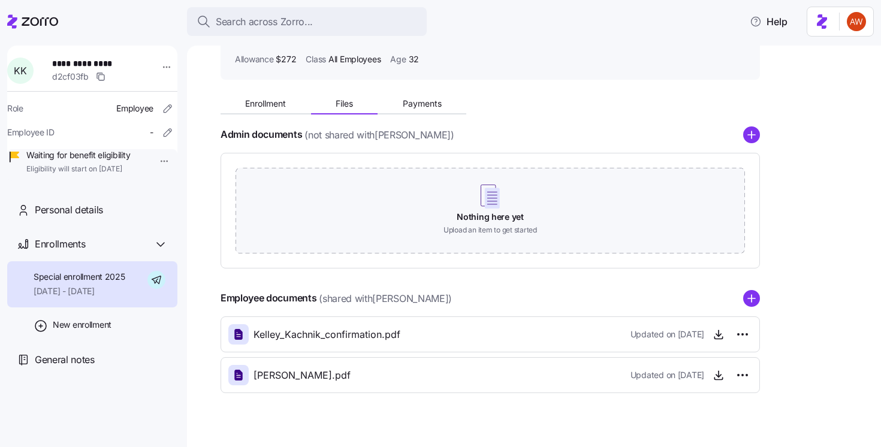
scroll to position [102, 0]
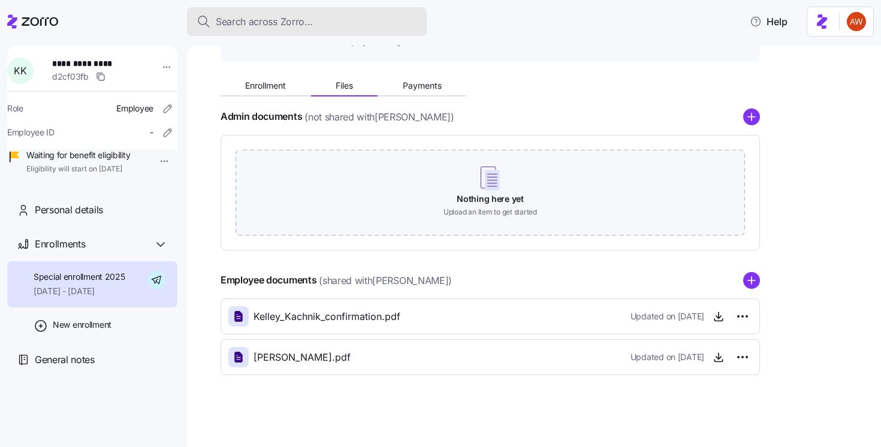
click at [330, 25] on div "Search across Zorro..." at bounding box center [307, 21] width 220 height 15
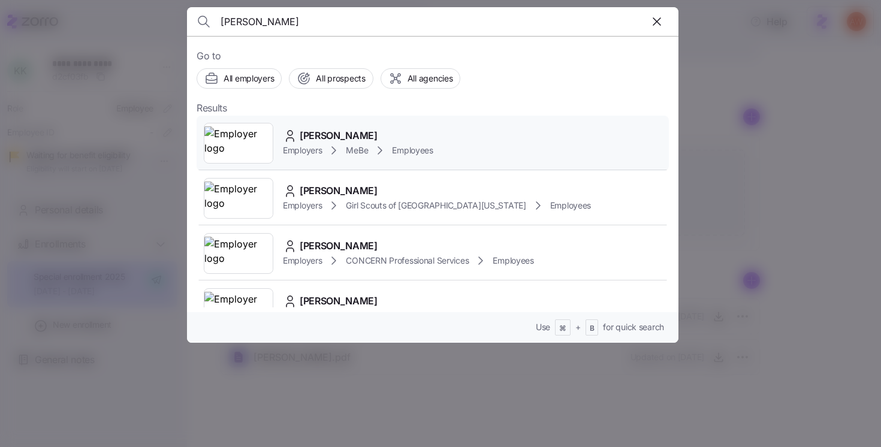
type input "jennifer richards"
click at [337, 135] on span "Jennifer Richards" at bounding box center [339, 135] width 78 height 15
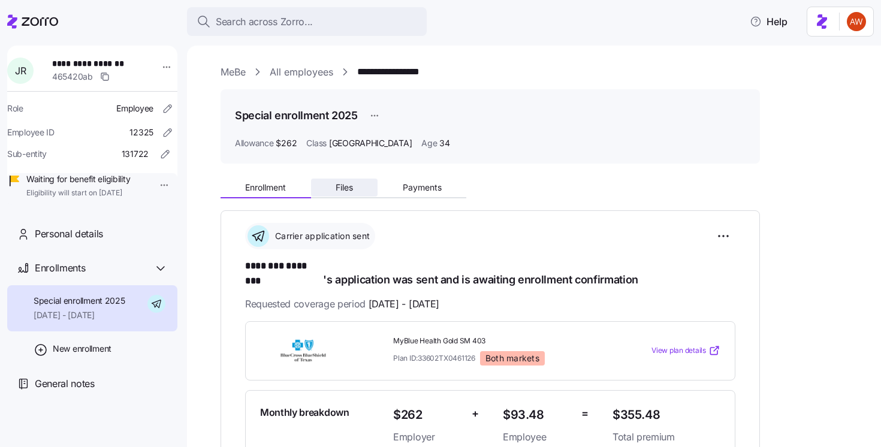
click at [343, 191] on span "Files" at bounding box center [343, 187] width 17 height 8
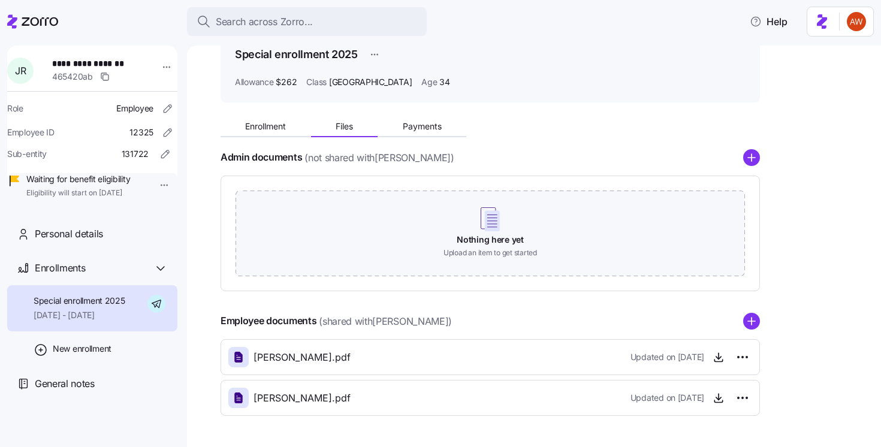
scroll to position [102, 0]
